Goal: Find specific page/section: Find specific page/section

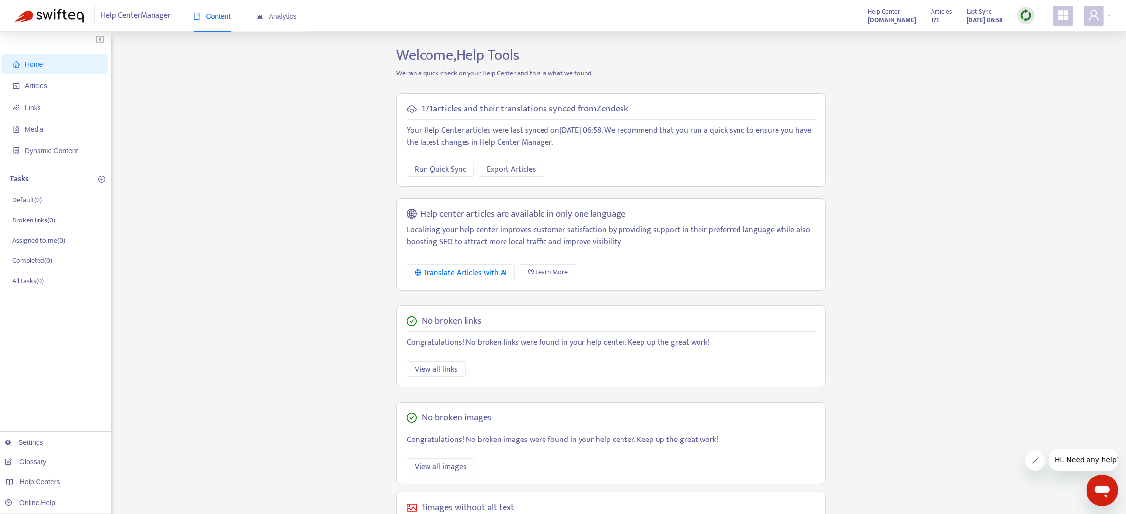
click at [1028, 13] on img at bounding box center [1026, 15] width 12 height 12
click at [1035, 38] on link "Quick Sync" at bounding box center [1046, 35] width 42 height 11
click at [40, 126] on span "Media" at bounding box center [34, 129] width 19 height 8
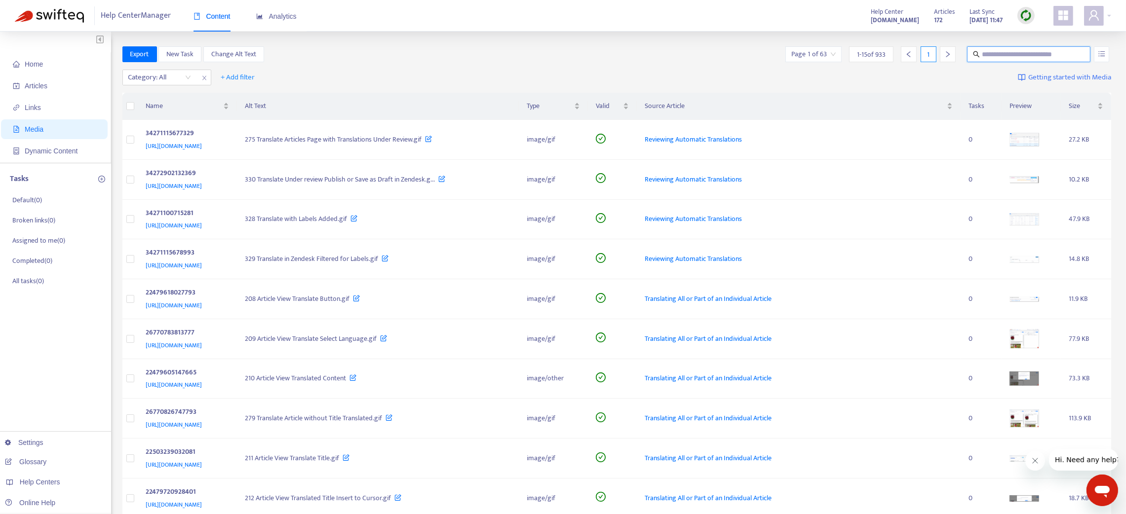
click at [1021, 50] on input "text" at bounding box center [1029, 54] width 95 height 11
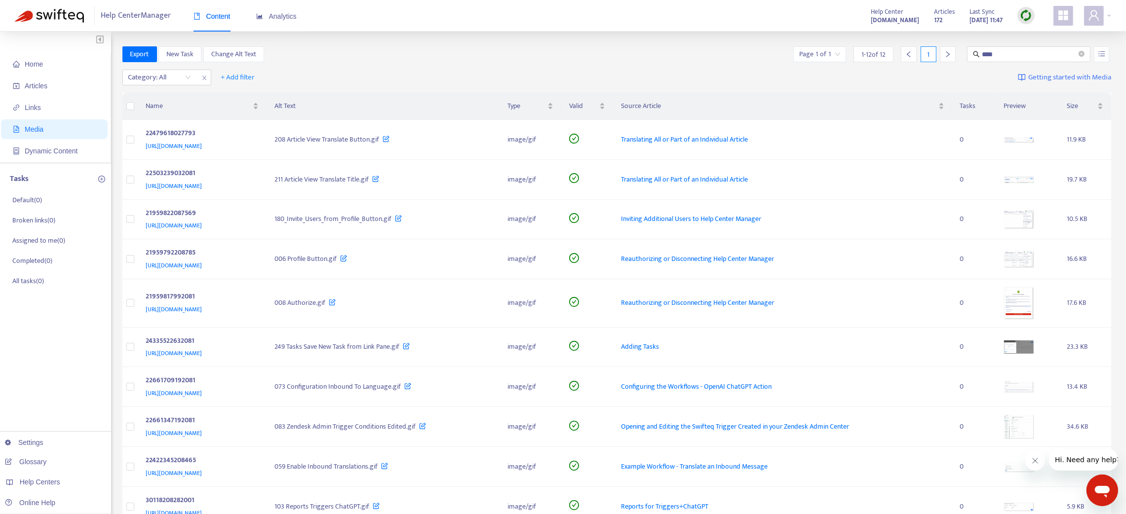
click at [462, 100] on th "Alt Text" at bounding box center [382, 106] width 233 height 27
click at [748, 141] on span "Translating All or Part of an Individual Article" at bounding box center [684, 139] width 127 height 11
drag, startPoint x: 1031, startPoint y: 50, endPoint x: 848, endPoint y: 65, distance: 183.7
click at [848, 65] on div "Export New Task Change Alt Text Page 1 of 1 1 - 12 of 12 1 *** Category: All + …" at bounding box center [616, 353] width 989 height 615
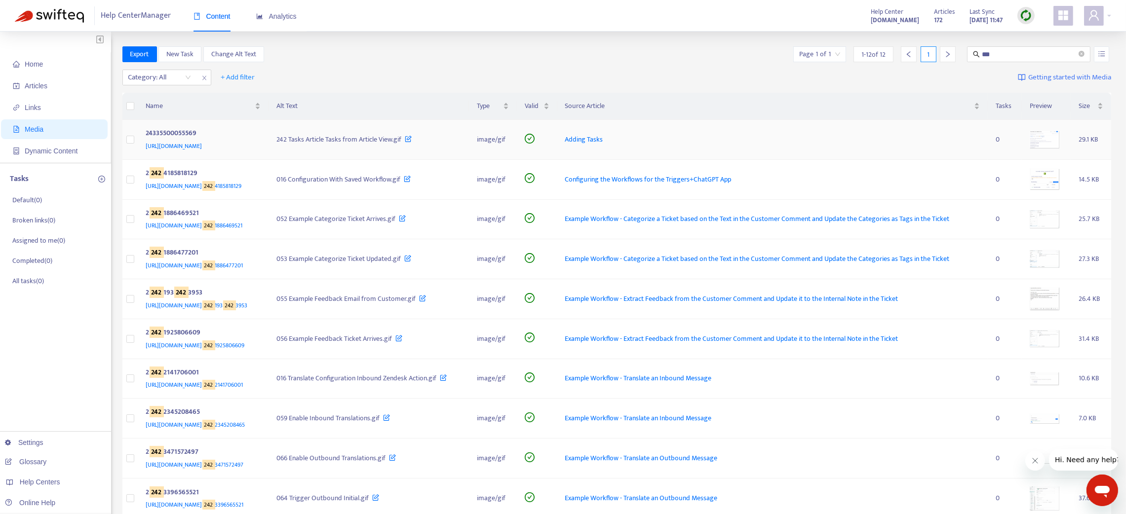
click at [603, 137] on span "Adding Tasks" at bounding box center [584, 139] width 38 height 11
drag, startPoint x: 1014, startPoint y: 62, endPoint x: 953, endPoint y: 44, distance: 63.7
click at [953, 44] on div "Home Articles Links Media Dynamic Content Tasks Default ( 0 ) Broken links ( 0 …" at bounding box center [563, 343] width 1126 height 623
type input "***"
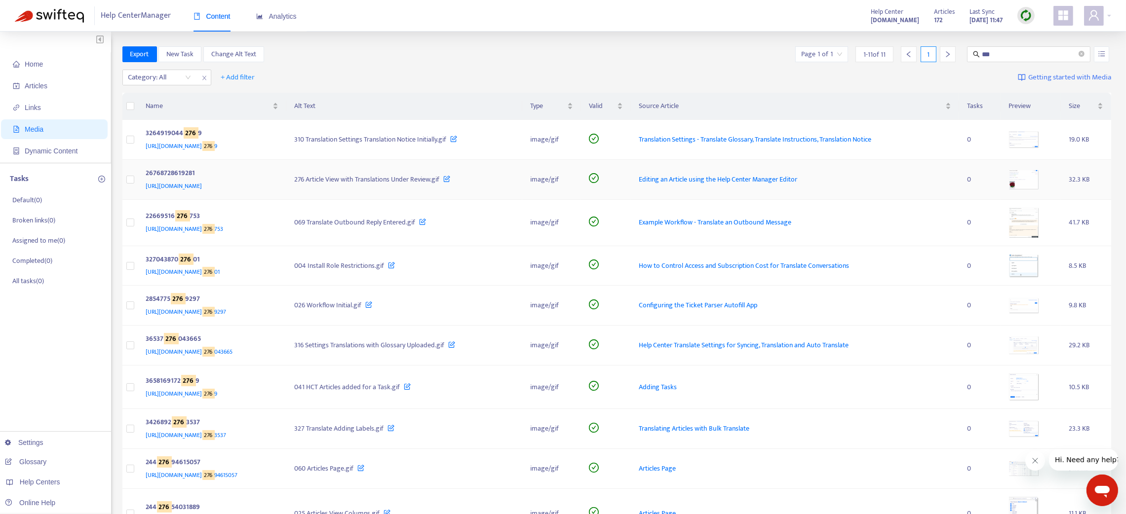
click at [797, 182] on span "Editing an Article using the Help Center Manager Editor" at bounding box center [718, 179] width 158 height 11
click at [1028, 11] on img at bounding box center [1026, 15] width 12 height 12
click at [1035, 37] on link "Quick Sync" at bounding box center [1046, 35] width 42 height 11
